Goal: Information Seeking & Learning: Learn about a topic

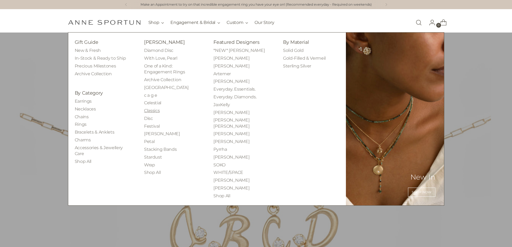
click at [159, 110] on link "Classics" at bounding box center [152, 110] width 16 height 5
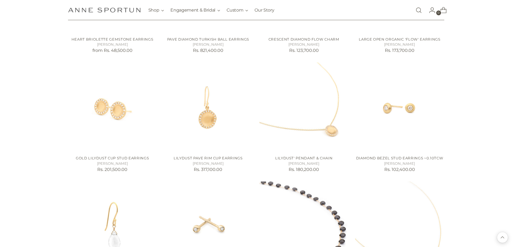
scroll to position [430, 0]
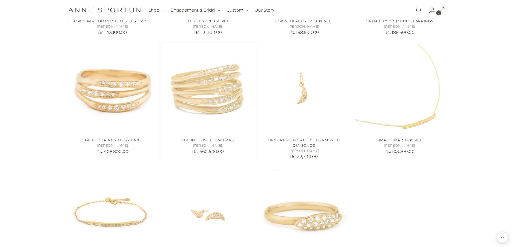
scroll to position [940, 0]
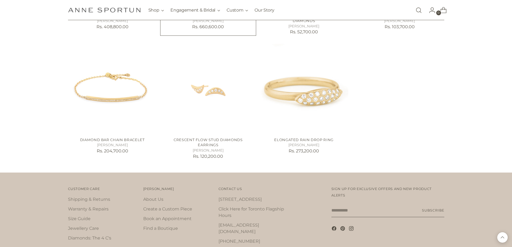
scroll to position [1074, 0]
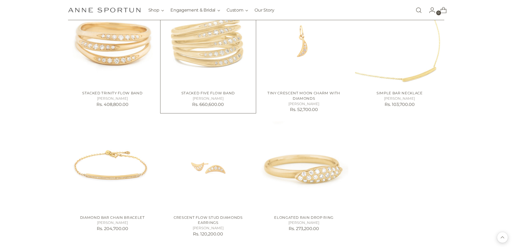
scroll to position [967, 0]
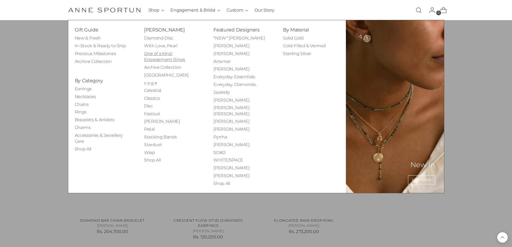
click at [158, 54] on link "One of a Kind: Engagement Rings" at bounding box center [164, 56] width 41 height 11
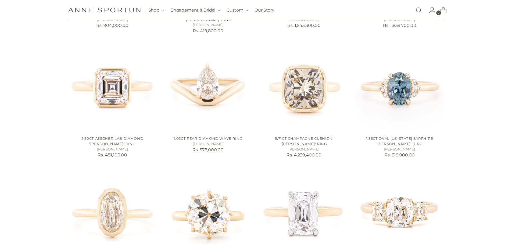
scroll to position [322, 0]
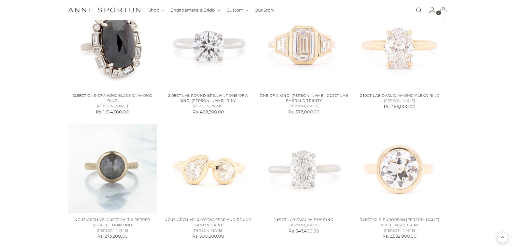
scroll to position [725, 0]
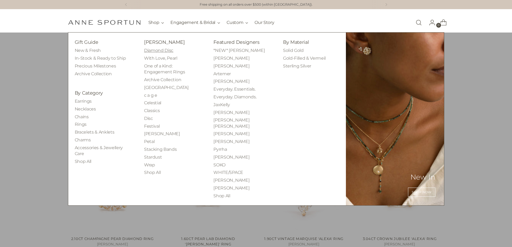
click at [157, 52] on link "Diamond Disc" at bounding box center [158, 50] width 29 height 5
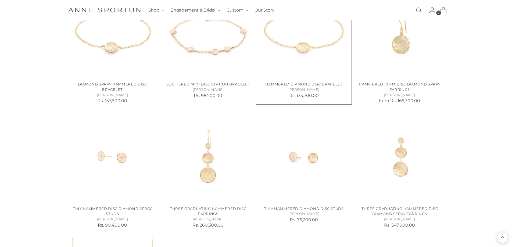
scroll to position [403, 0]
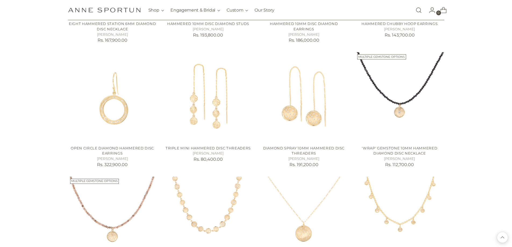
scroll to position [806, 0]
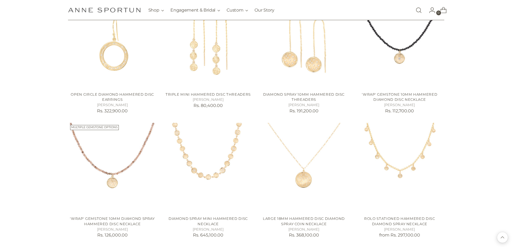
scroll to position [725, 0]
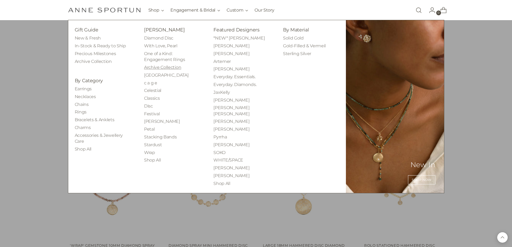
click at [169, 68] on link "Archive Collection" at bounding box center [162, 67] width 37 height 5
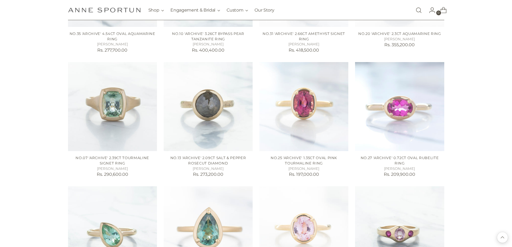
scroll to position [457, 0]
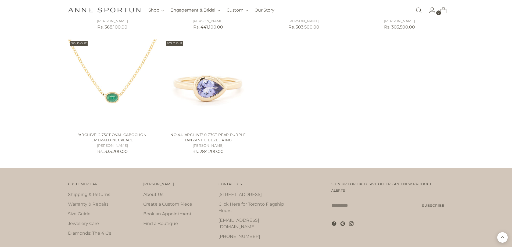
scroll to position [1209, 0]
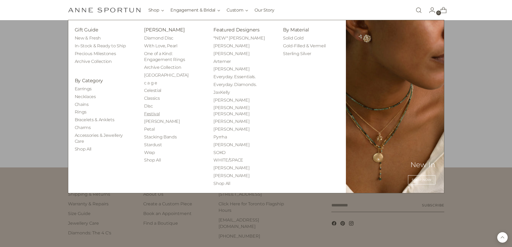
click at [155, 112] on link "Festival" at bounding box center [152, 113] width 16 height 5
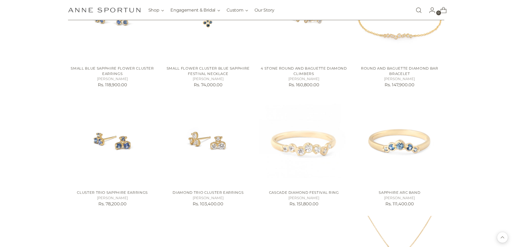
scroll to position [940, 0]
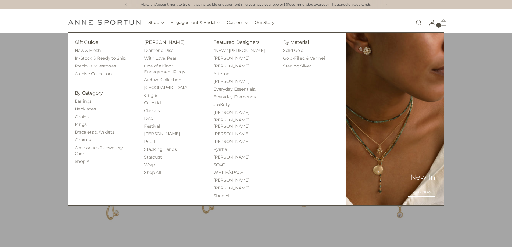
click at [155, 159] on link "Stardust" at bounding box center [153, 156] width 18 height 5
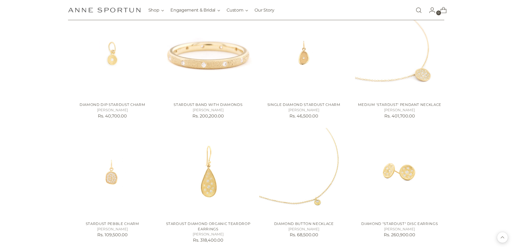
scroll to position [376, 0]
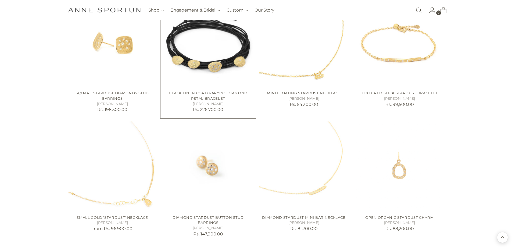
scroll to position [752, 0]
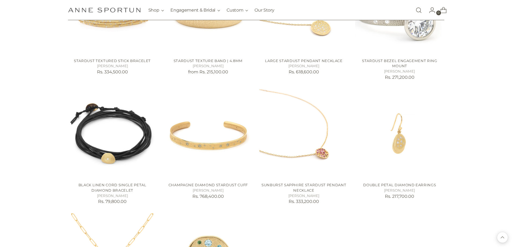
scroll to position [1397, 0]
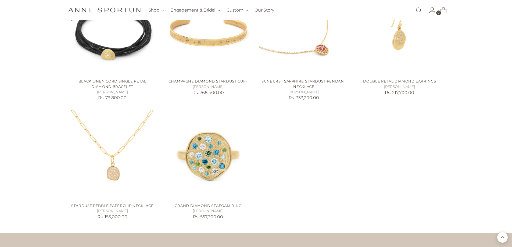
scroll to position [1504, 0]
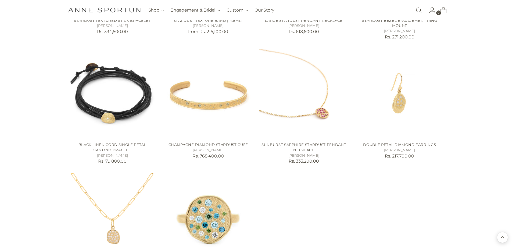
scroll to position [1423, 0]
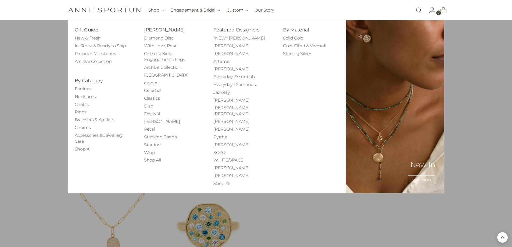
click at [162, 137] on link "Stacking Bands" at bounding box center [160, 136] width 33 height 5
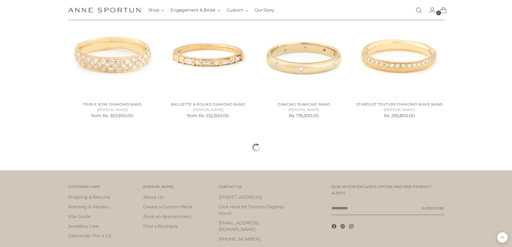
scroll to position [483, 0]
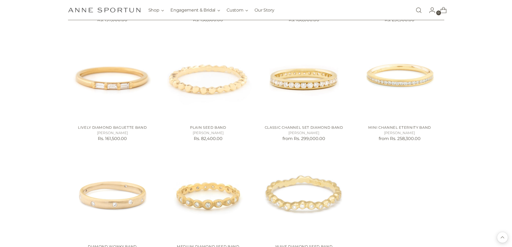
scroll to position [1343, 0]
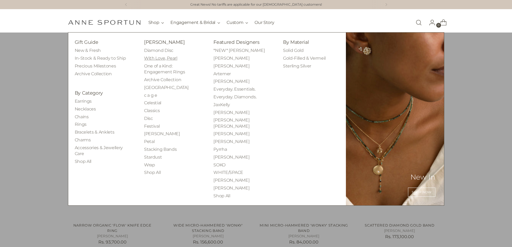
click at [167, 60] on link "With Love, Pearl" at bounding box center [160, 58] width 33 height 5
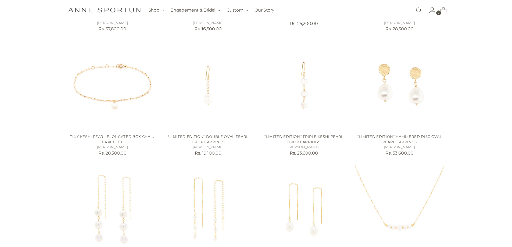
scroll to position [215, 0]
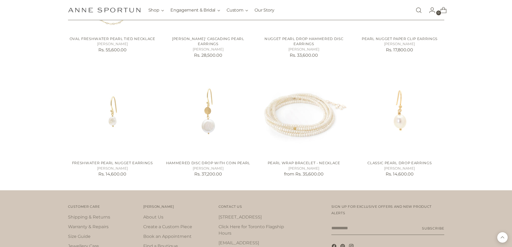
scroll to position [1104, 0]
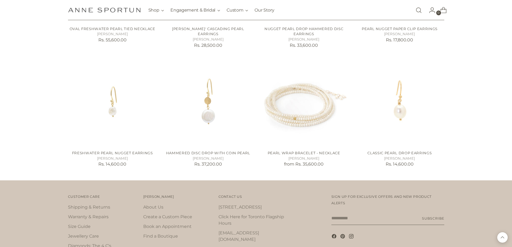
scroll to position [943, 0]
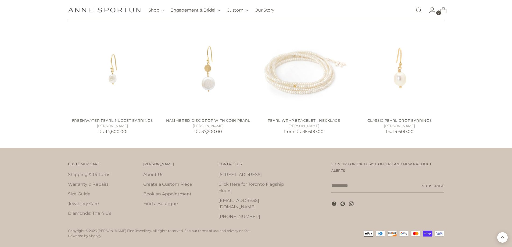
scroll to position [1104, 0]
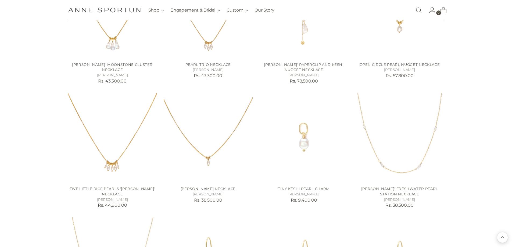
scroll to position [621, 0]
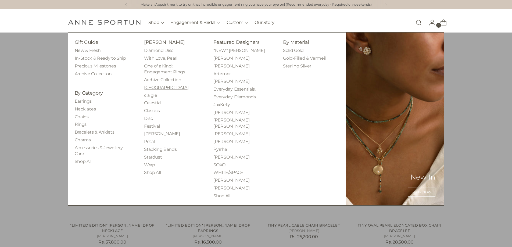
click at [154, 87] on link "[GEOGRAPHIC_DATA]" at bounding box center [166, 87] width 45 height 5
click at [150, 124] on link "Festival" at bounding box center [152, 126] width 16 height 5
click at [147, 135] on link "[PERSON_NAME]" at bounding box center [162, 133] width 36 height 5
click at [152, 163] on link "Wrap" at bounding box center [149, 164] width 11 height 5
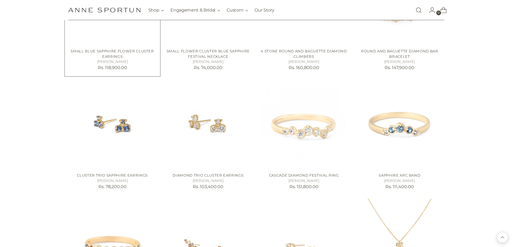
scroll to position [940, 0]
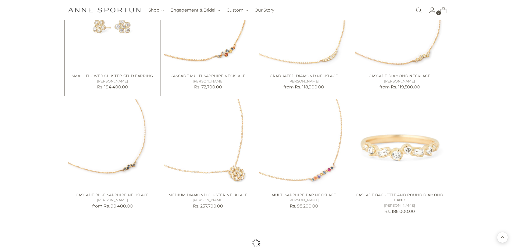
scroll to position [1423, 0]
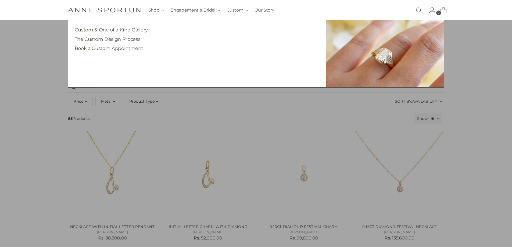
scroll to position [54, 0]
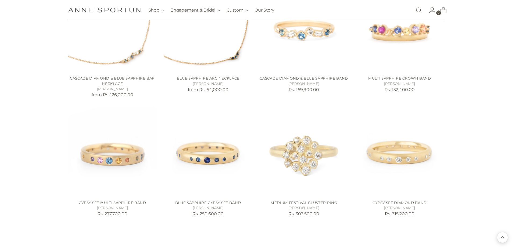
scroll to position [1638, 0]
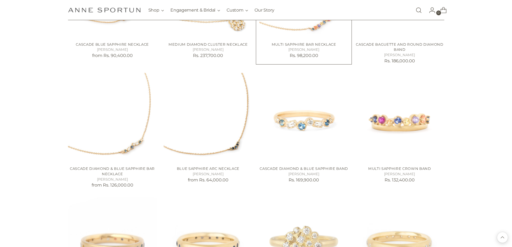
scroll to position [1477, 0]
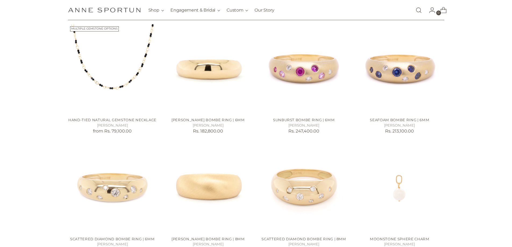
scroll to position [134, 0]
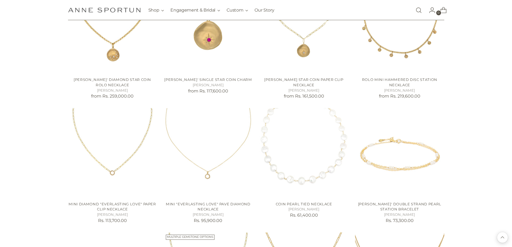
scroll to position [704, 0]
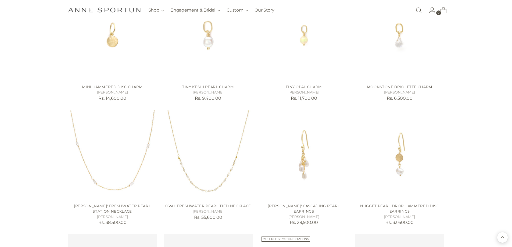
scroll to position [1295, 0]
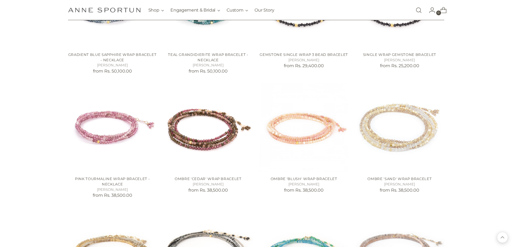
scroll to position [376, 0]
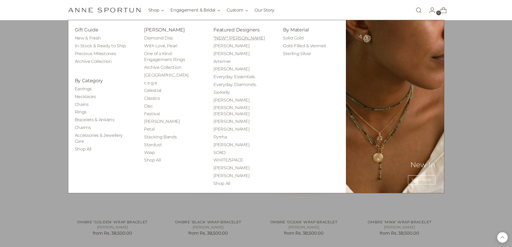
click at [224, 41] on link "*NEW* [PERSON_NAME]" at bounding box center [238, 37] width 51 height 5
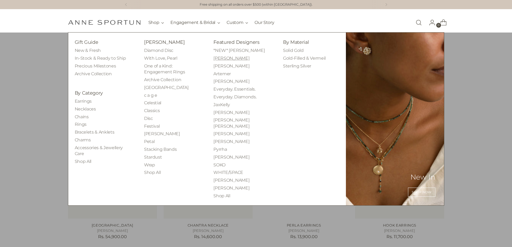
click at [234, 59] on link "[PERSON_NAME]" at bounding box center [231, 58] width 36 height 5
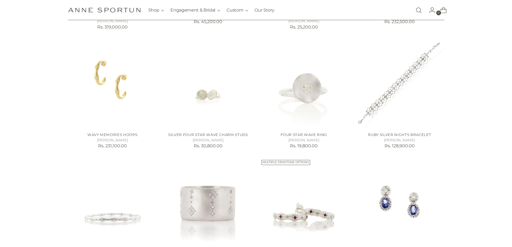
scroll to position [269, 0]
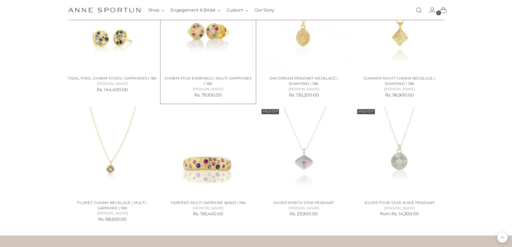
scroll to position [845, 0]
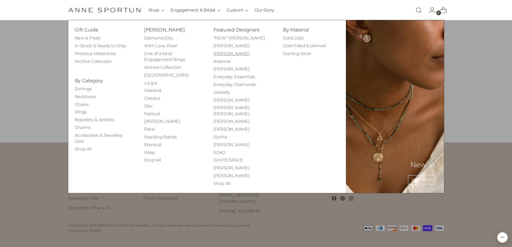
click at [216, 53] on link "[PERSON_NAME]" at bounding box center [231, 53] width 36 height 5
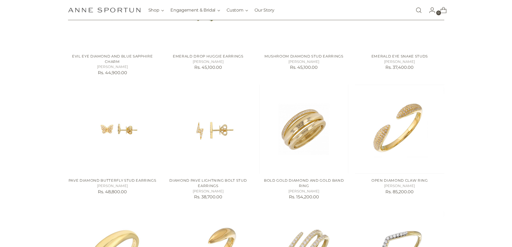
scroll to position [295, 0]
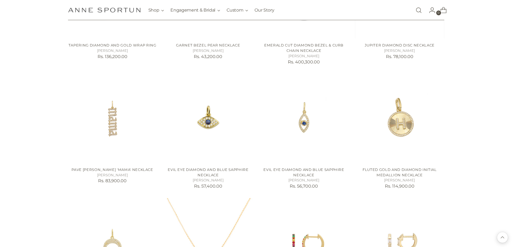
scroll to position [698, 0]
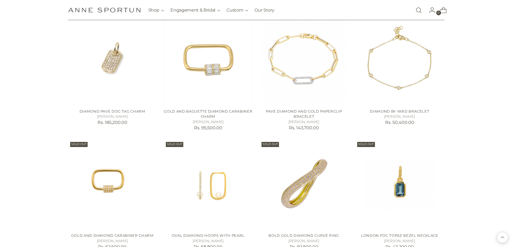
scroll to position [1477, 0]
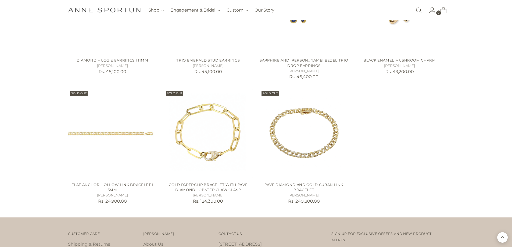
scroll to position [1968, 0]
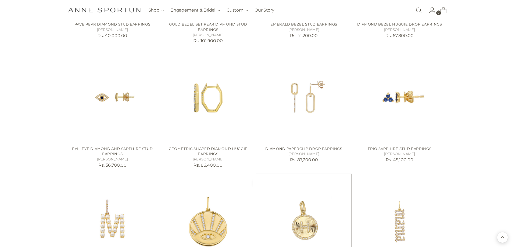
scroll to position [1055, 0]
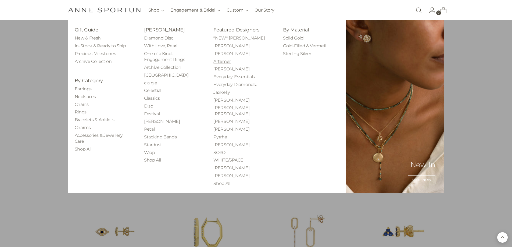
click at [228, 60] on link "Artemer" at bounding box center [221, 61] width 17 height 5
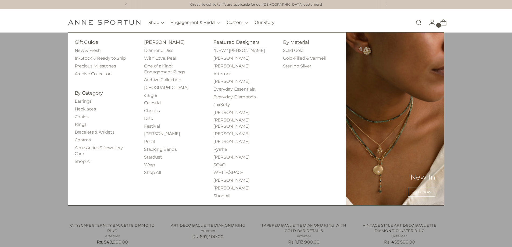
click at [213, 80] on link "[PERSON_NAME]" at bounding box center [231, 81] width 36 height 5
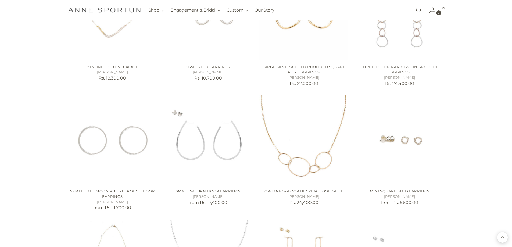
scroll to position [457, 0]
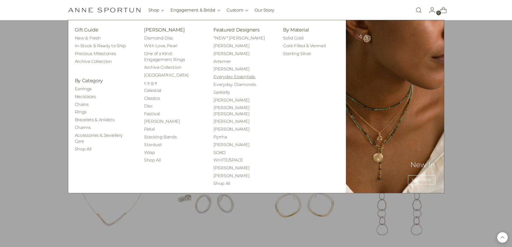
click at [215, 75] on link "Everyday. Essentials." at bounding box center [234, 76] width 42 height 5
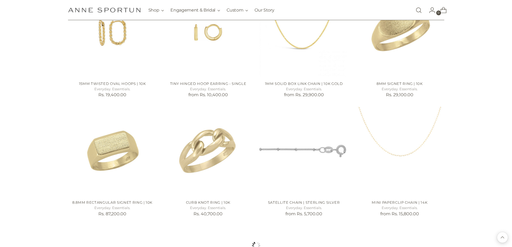
scroll to position [483, 0]
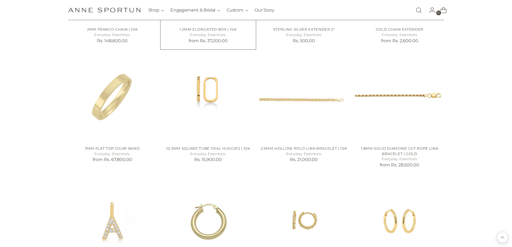
scroll to position [457, 0]
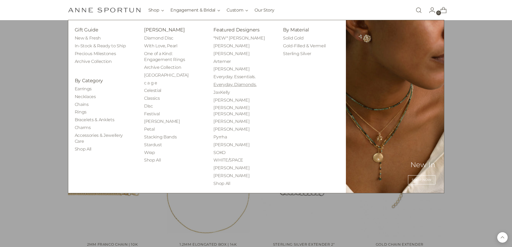
click at [214, 84] on link "Everyday. Diamonds." at bounding box center [234, 84] width 43 height 5
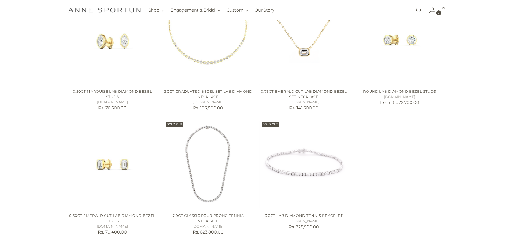
scroll to position [269, 0]
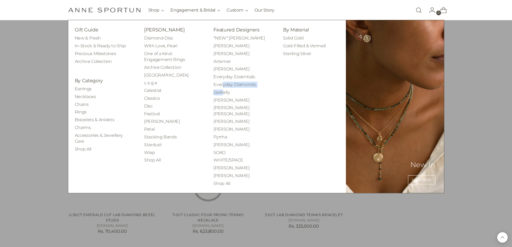
click at [222, 88] on ul "*NEW* Sara Shala Adel Chefridi Alexa Jill Artemer Colleen Mauer Everyday. Essen…" at bounding box center [241, 110] width 56 height 151
click at [223, 91] on link "JaxKelly" at bounding box center [221, 92] width 16 height 5
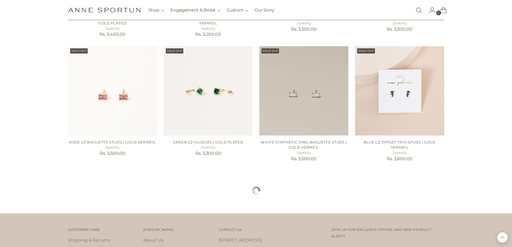
scroll to position [457, 0]
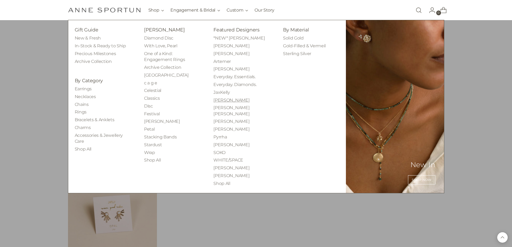
click at [222, 100] on link "[PERSON_NAME]" at bounding box center [231, 99] width 36 height 5
click at [223, 109] on link "[PERSON_NAME] [PERSON_NAME]" at bounding box center [231, 110] width 36 height 11
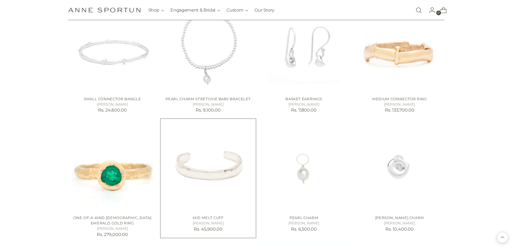
scroll to position [430, 0]
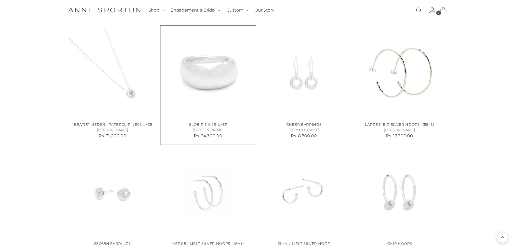
scroll to position [1182, 0]
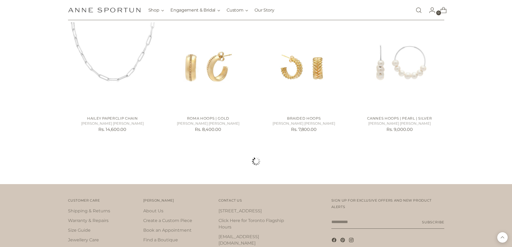
scroll to position [1450, 0]
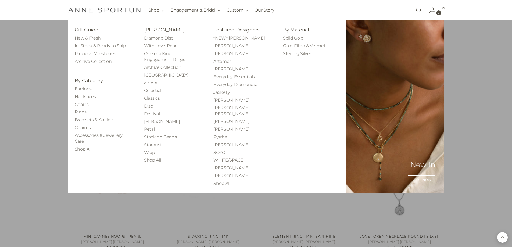
click at [225, 126] on link "[PERSON_NAME]" at bounding box center [231, 128] width 36 height 5
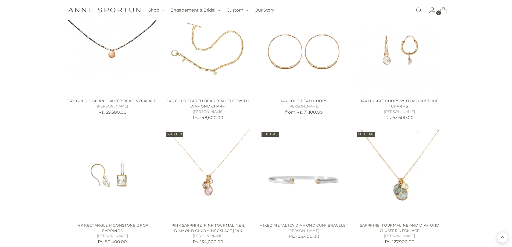
scroll to position [859, 0]
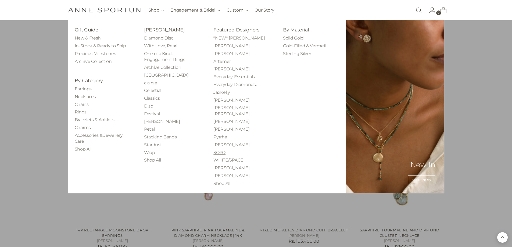
click at [223, 150] on link "SOKO" at bounding box center [219, 152] width 12 height 5
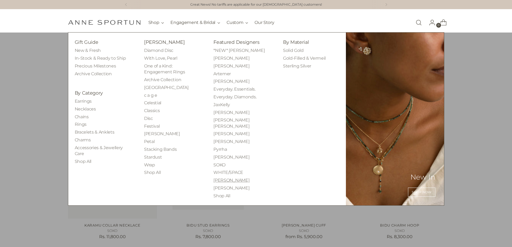
click at [223, 178] on link "[PERSON_NAME]" at bounding box center [231, 180] width 36 height 5
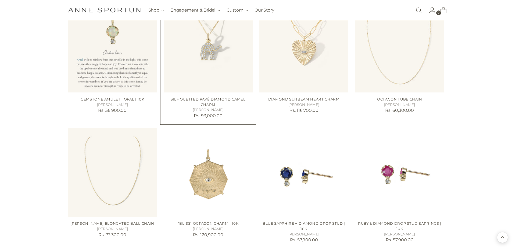
scroll to position [215, 0]
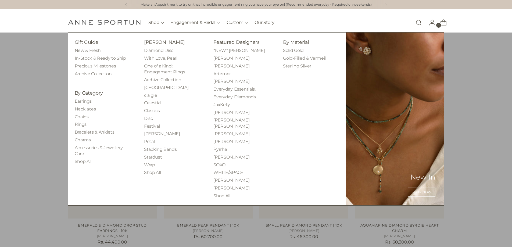
click at [228, 185] on link "[PERSON_NAME]" at bounding box center [231, 187] width 36 height 5
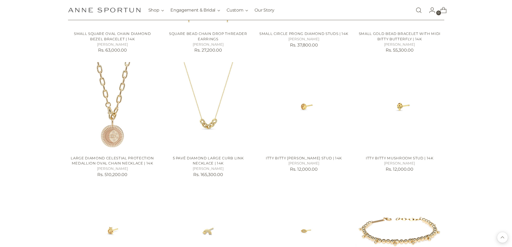
scroll to position [1316, 0]
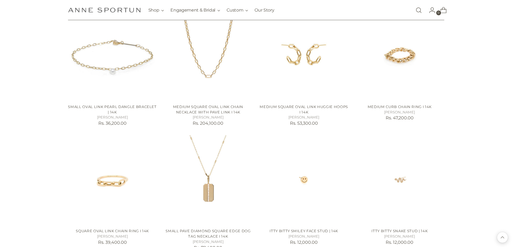
scroll to position [1987, 0]
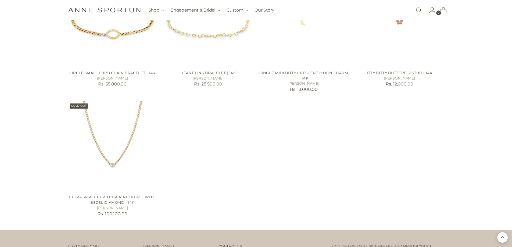
scroll to position [3008, 0]
